Goal: Transaction & Acquisition: Purchase product/service

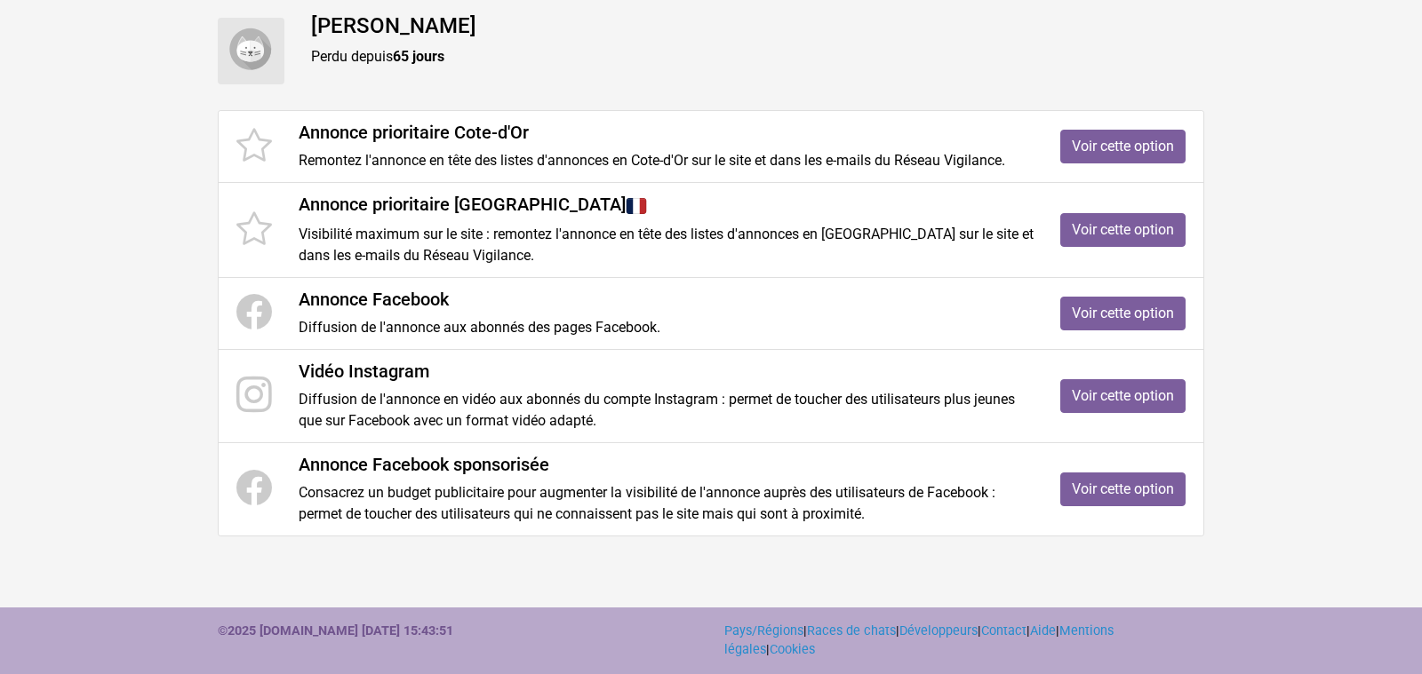
scroll to position [335, 0]
click at [1113, 130] on link "Voir cette option" at bounding box center [1122, 147] width 125 height 34
click at [1082, 331] on link "Voir cette option" at bounding box center [1122, 314] width 125 height 34
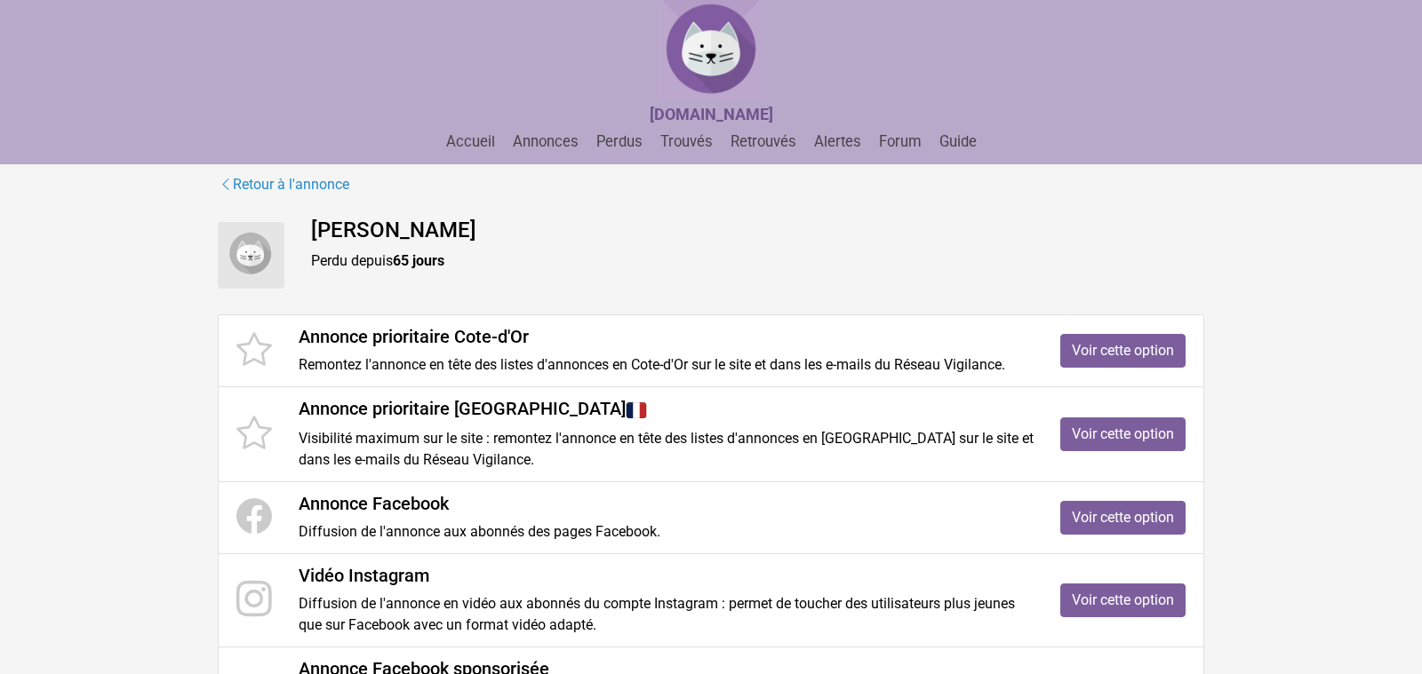
scroll to position [0, 0]
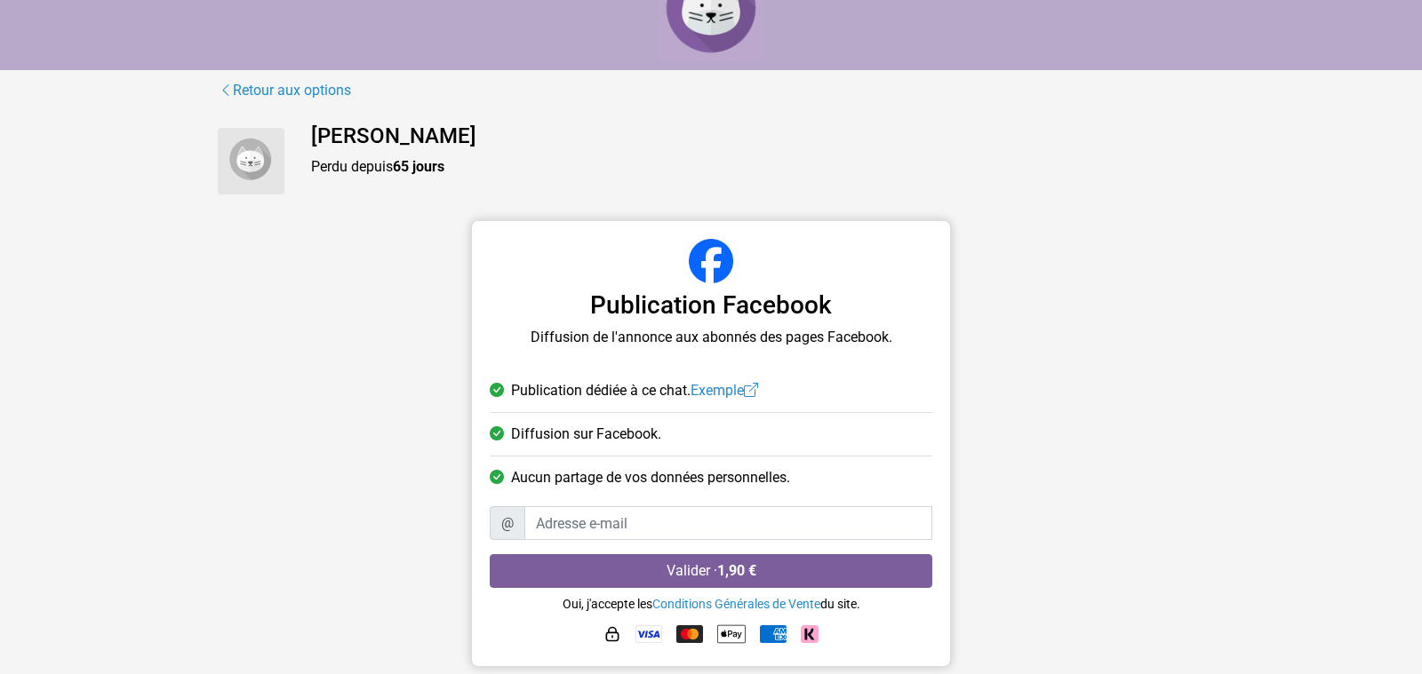
scroll to position [198, 0]
